Goal: Book appointment/travel/reservation

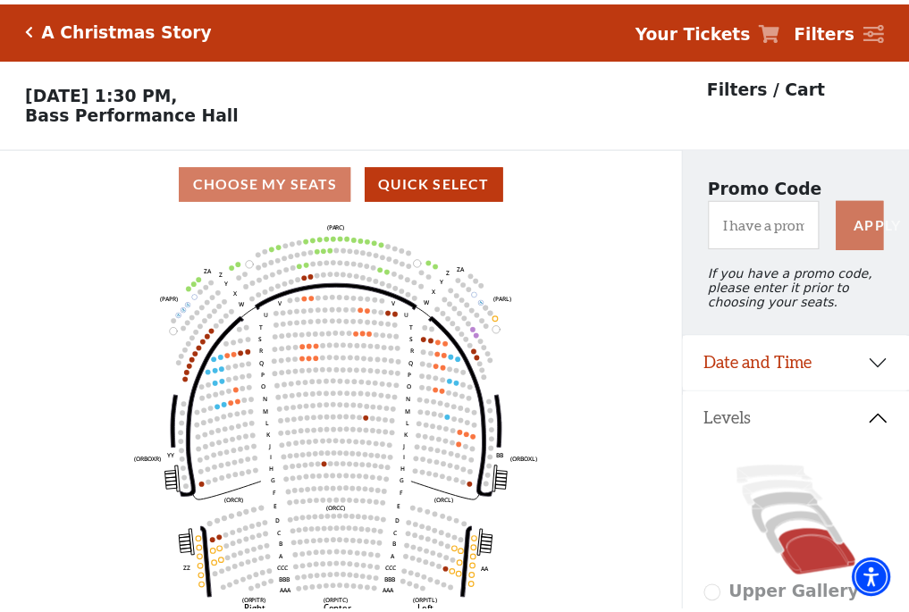
scroll to position [83, 0]
